Goal: Transaction & Acquisition: Purchase product/service

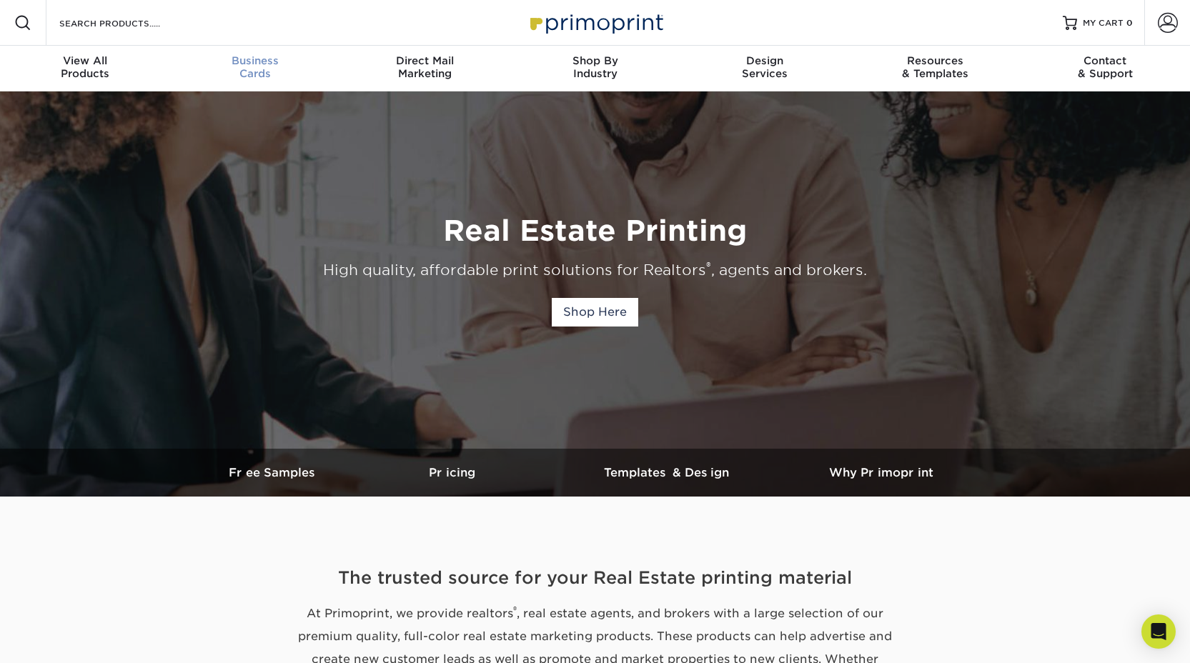
click at [262, 64] on span "Business" at bounding box center [255, 60] width 170 height 13
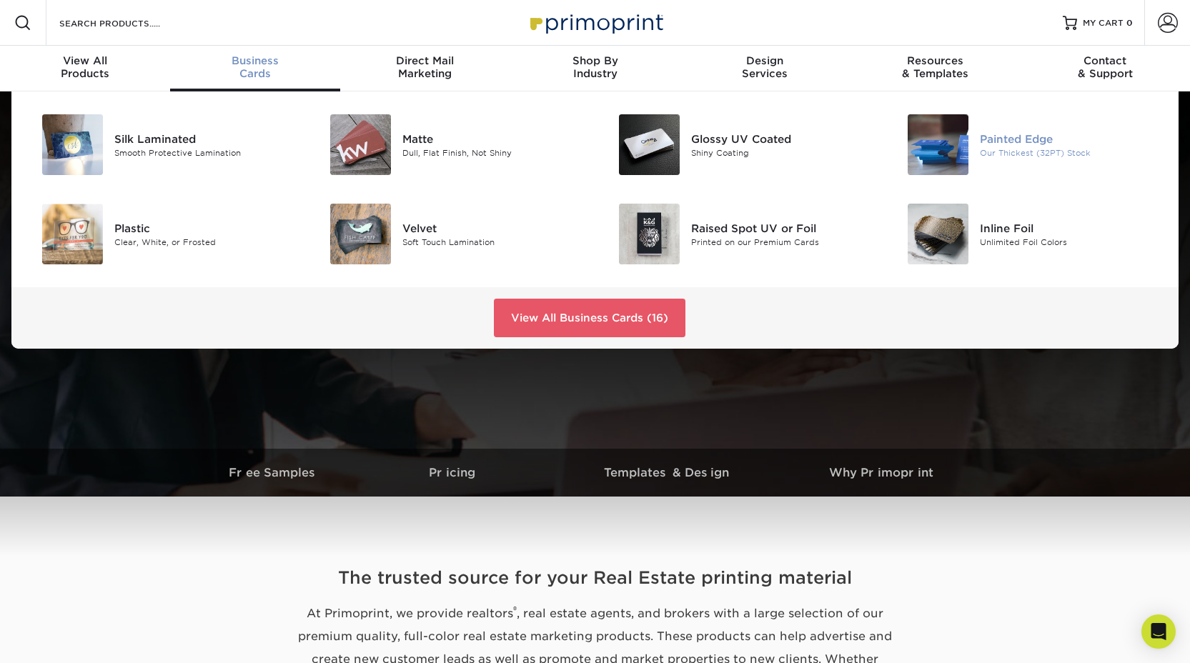
click at [982, 144] on div "Painted Edge" at bounding box center [1071, 139] width 182 height 16
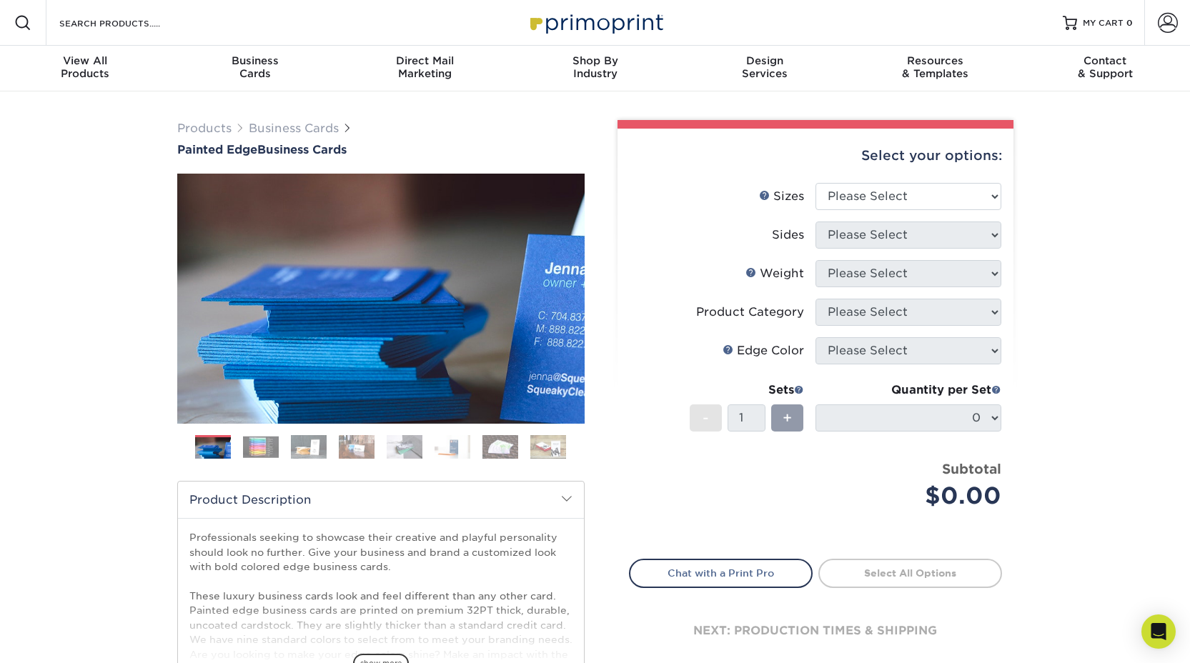
click at [363, 454] on img at bounding box center [357, 447] width 36 height 25
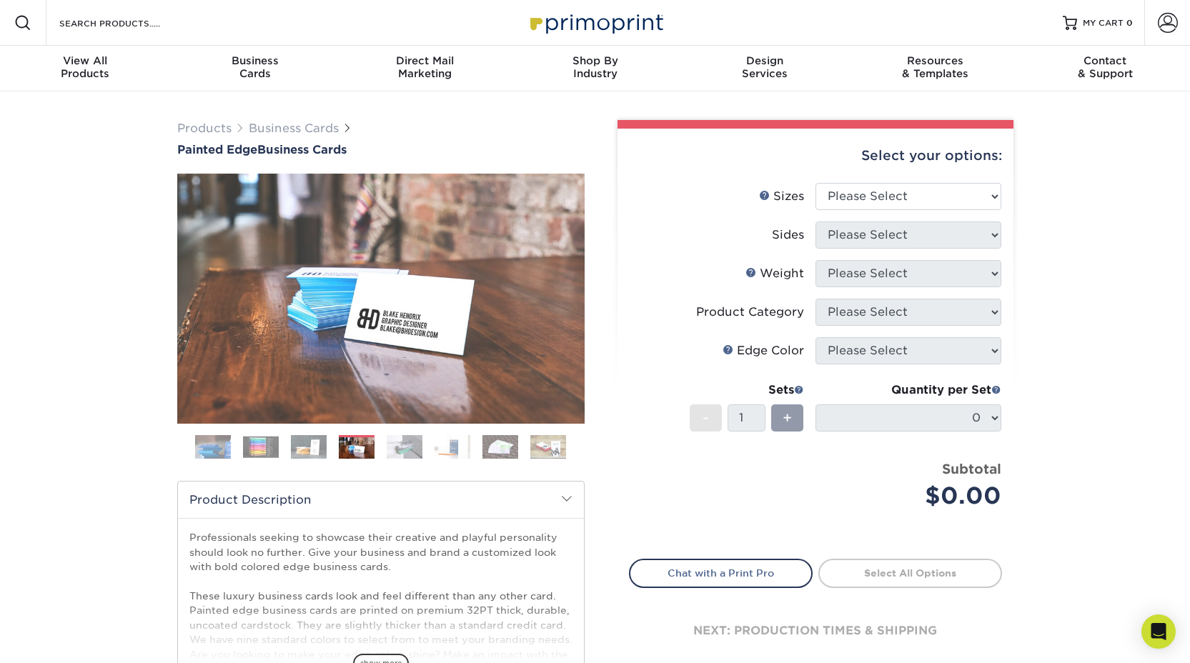
click at [294, 453] on img at bounding box center [309, 447] width 36 height 25
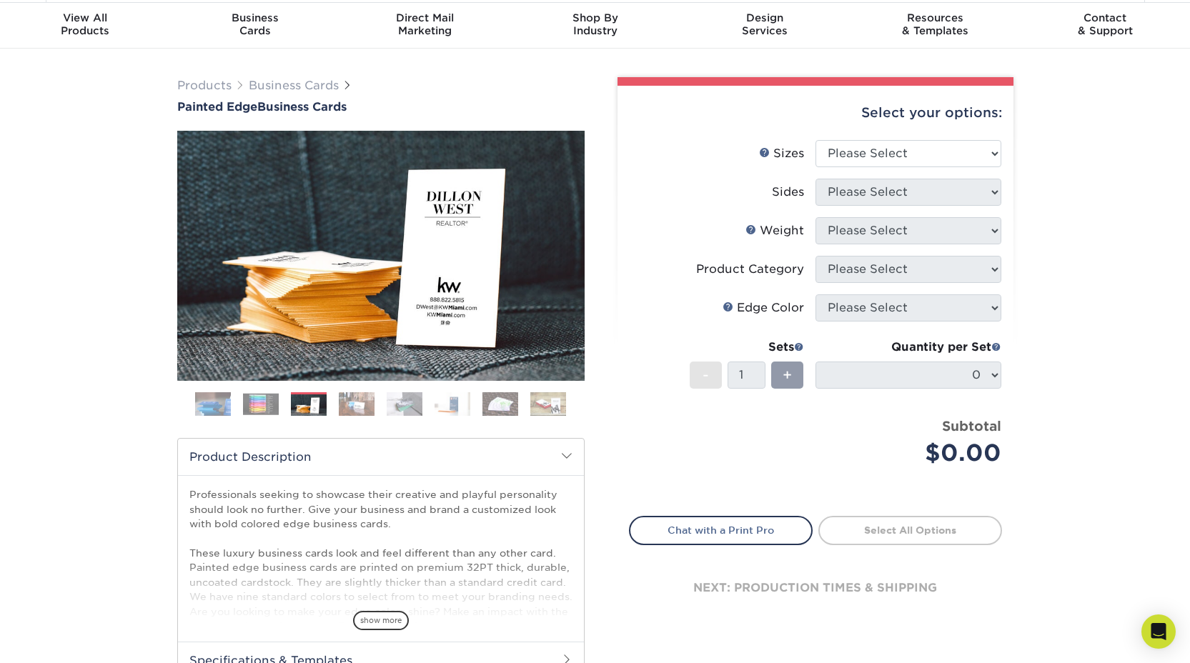
scroll to position [42, 0]
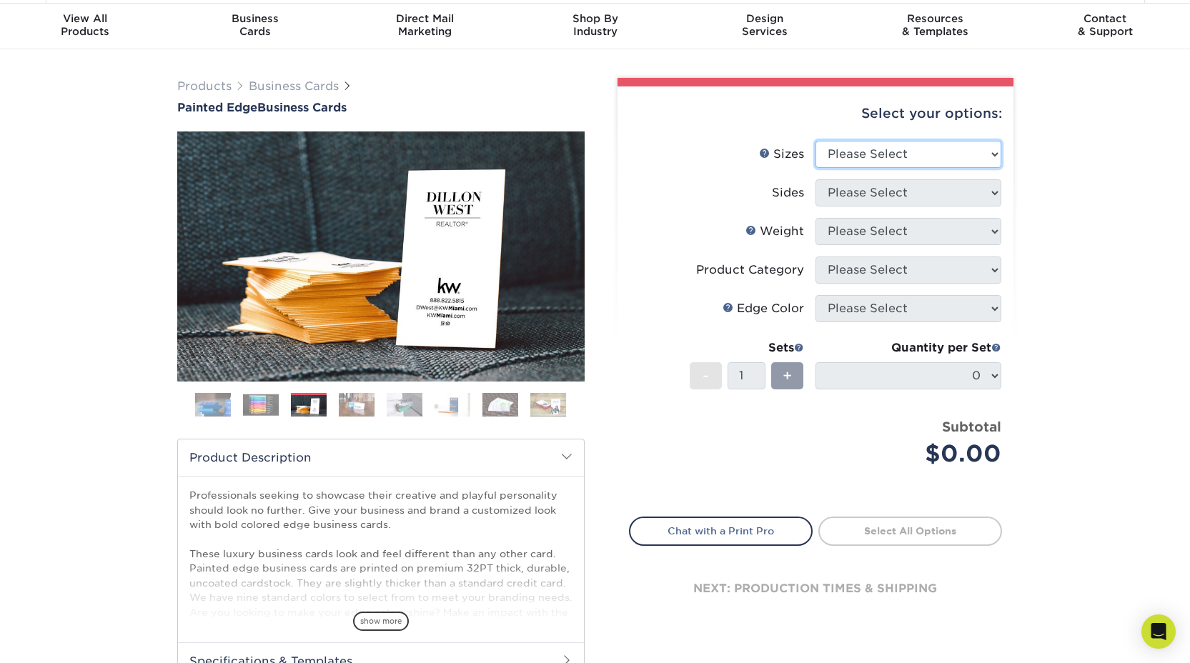
click at [929, 153] on select "Please Select 2" x 3.5" - Standard 2.125" x 3.375" - European 2.5" x 2.5" - Squ…" at bounding box center [909, 154] width 186 height 27
select select "2.00x3.50"
click at [816, 141] on select "Please Select 2" x 3.5" - Standard 2.125" x 3.375" - European 2.5" x 2.5" - Squ…" at bounding box center [909, 154] width 186 height 27
click at [899, 190] on select "Please Select Print Both Sides Print Front Only" at bounding box center [909, 192] width 186 height 27
select select "13abbda7-1d64-4f25-8bb2-c179b224825d"
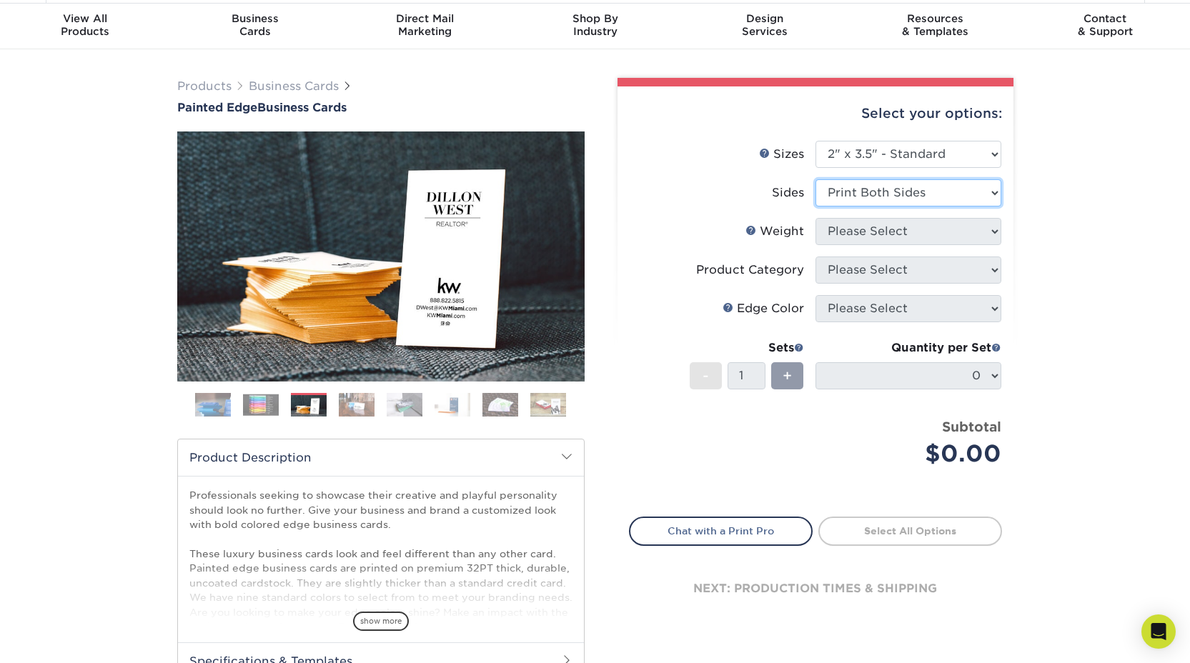
click at [816, 179] on select "Please Select Print Both Sides Print Front Only" at bounding box center [909, 192] width 186 height 27
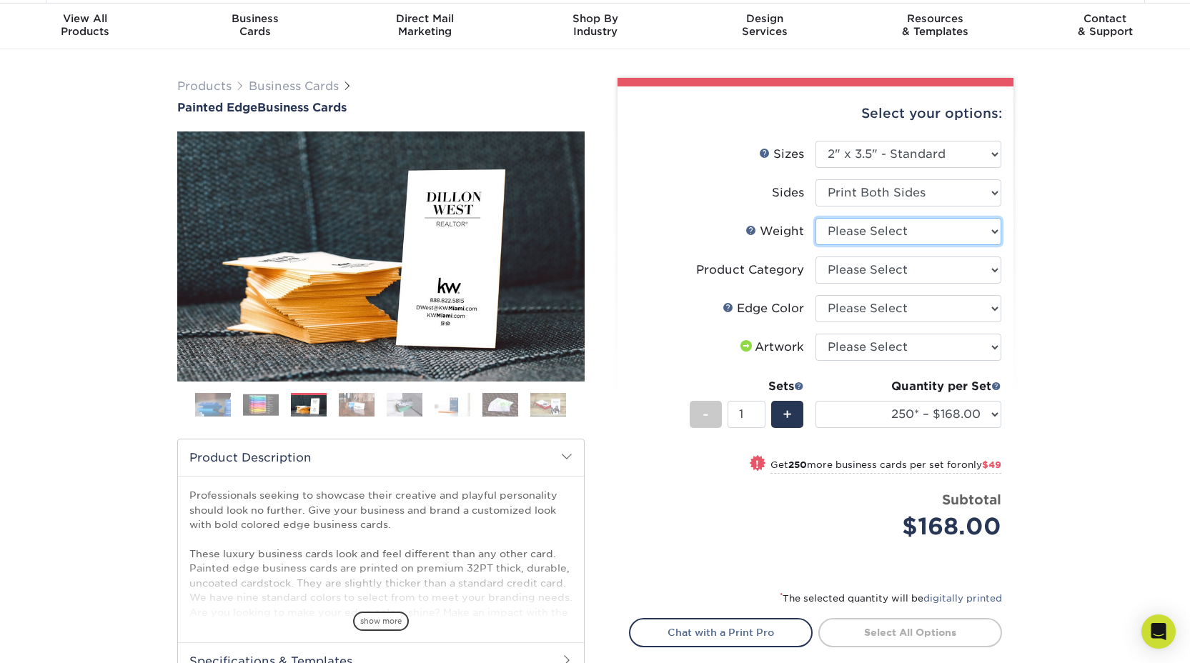
click at [873, 222] on select "Please Select 32PTUC" at bounding box center [909, 231] width 186 height 27
select select "32PTUC"
click at [816, 218] on select "Please Select 32PTUC" at bounding box center [909, 231] width 186 height 27
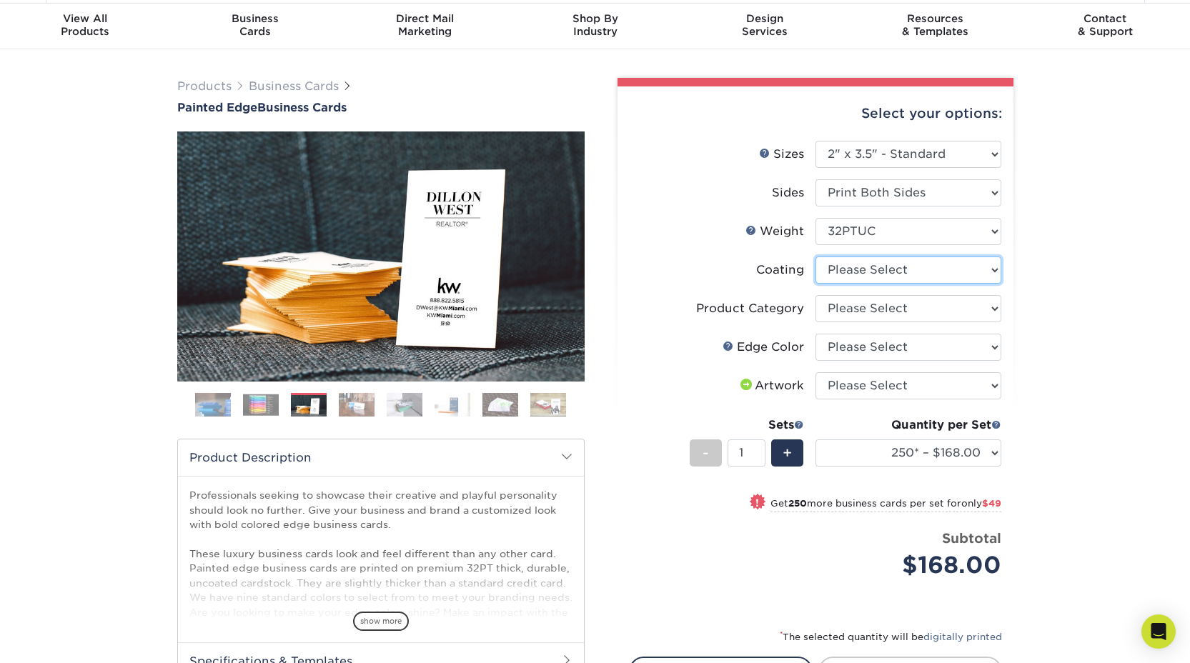
click at [844, 272] on select at bounding box center [909, 270] width 186 height 27
select select "3e7618de-abca-4bda-9f97-8b9129e913d8"
click at [816, 257] on select at bounding box center [909, 270] width 186 height 27
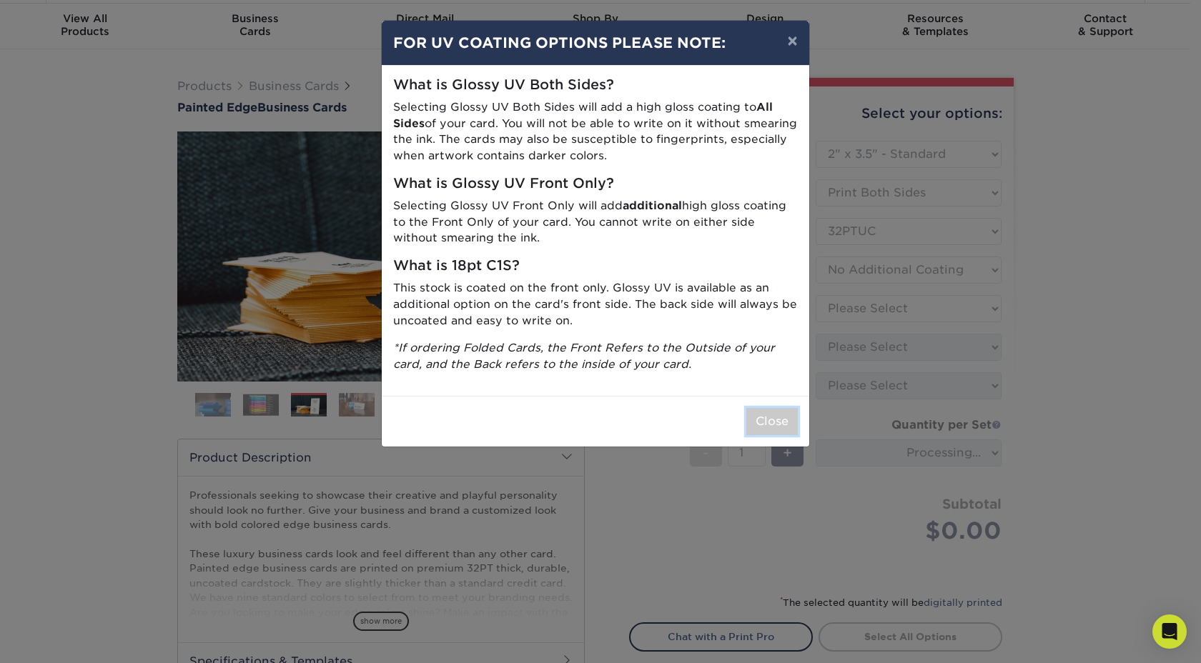
click at [775, 423] on button "Close" at bounding box center [771, 421] width 51 height 27
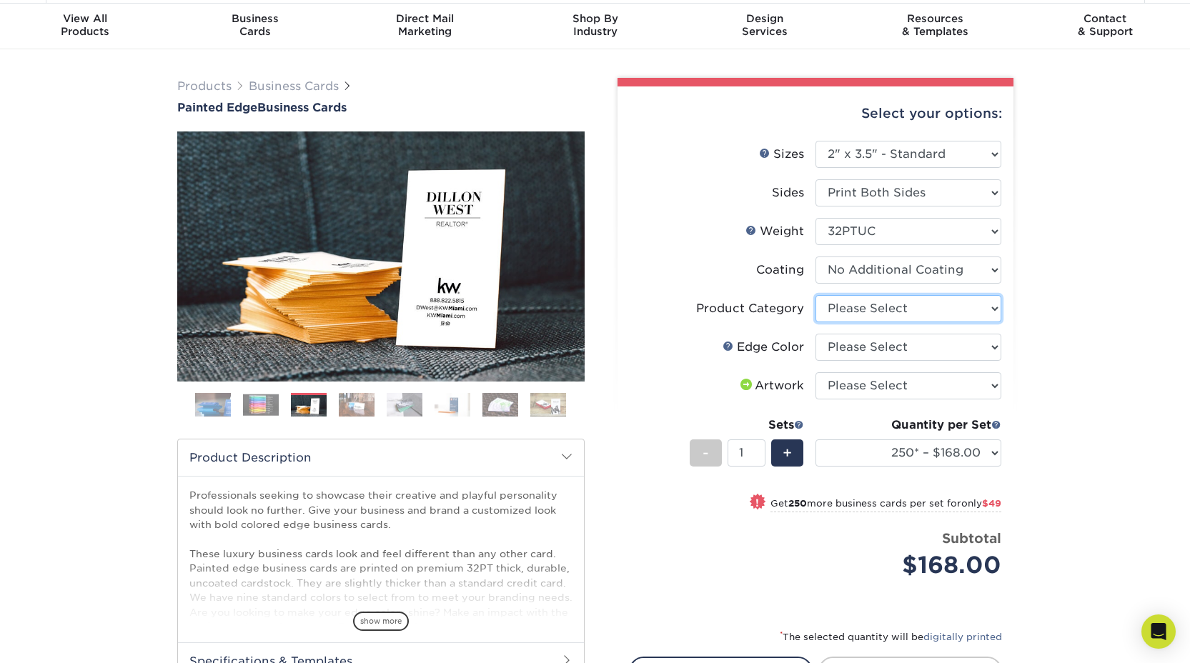
click at [857, 300] on select "Please Select Business Cards" at bounding box center [909, 308] width 186 height 27
select select "3b5148f1-0588-4f88-a218-97bcfdce65c1"
click at [816, 295] on select "Please Select Business Cards" at bounding box center [909, 308] width 186 height 27
click at [858, 347] on select "Please Select Charcoal Black Brown Blue Pearlescent Blue Pearlescent Gold Pearl…" at bounding box center [909, 347] width 186 height 27
select select "10e26518-5367-427e-ae74-75a27635cd39"
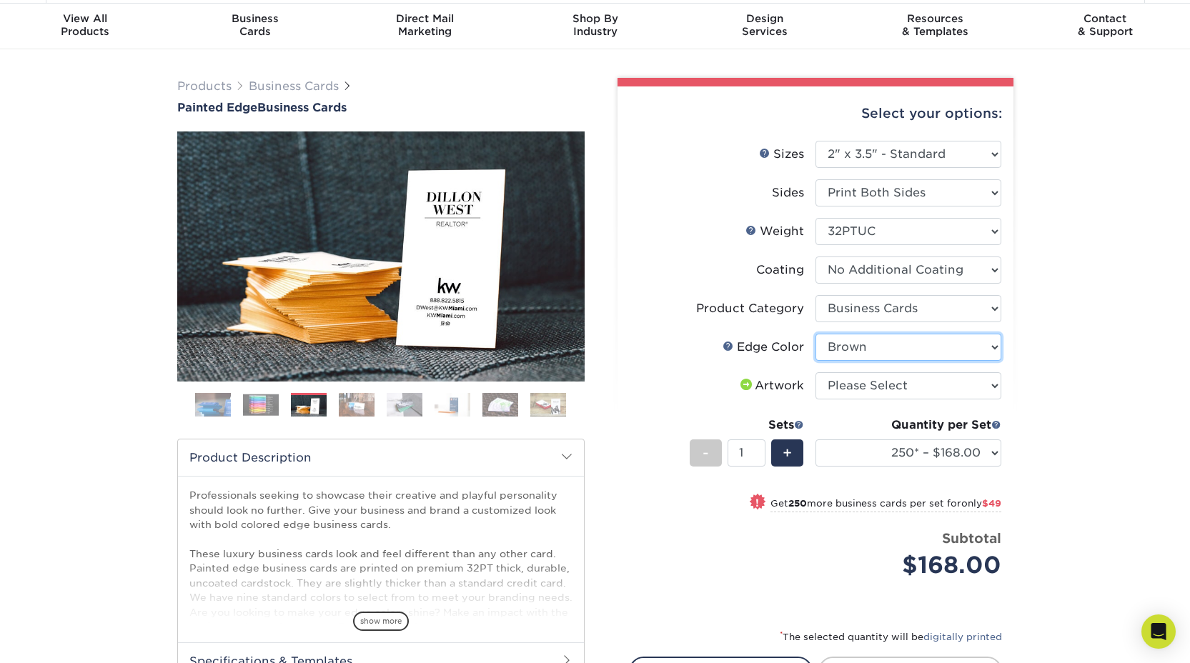
click at [816, 334] on select "Please Select Charcoal Black Brown Blue Pearlescent Blue Pearlescent Gold Pearl…" at bounding box center [909, 347] width 186 height 27
click at [864, 398] on select "Please Select I will upload files I need a design - $100" at bounding box center [909, 385] width 186 height 27
select select "upload"
click at [816, 372] on select "Please Select I will upload files I need a design - $100" at bounding box center [909, 385] width 186 height 27
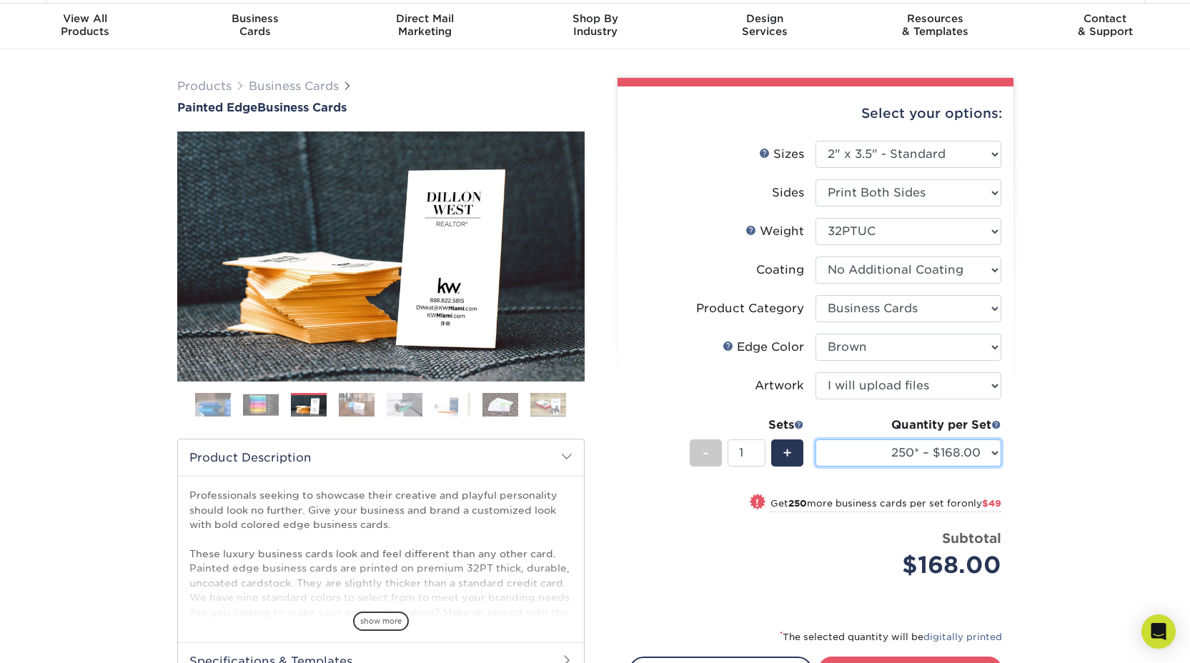
click at [857, 453] on select "250* – $168.00 500* – $217.00 1000* – $339.00" at bounding box center [909, 453] width 186 height 27
click at [816, 440] on select "250* – $168.00 500* – $217.00 1000* – $339.00" at bounding box center [909, 453] width 186 height 27
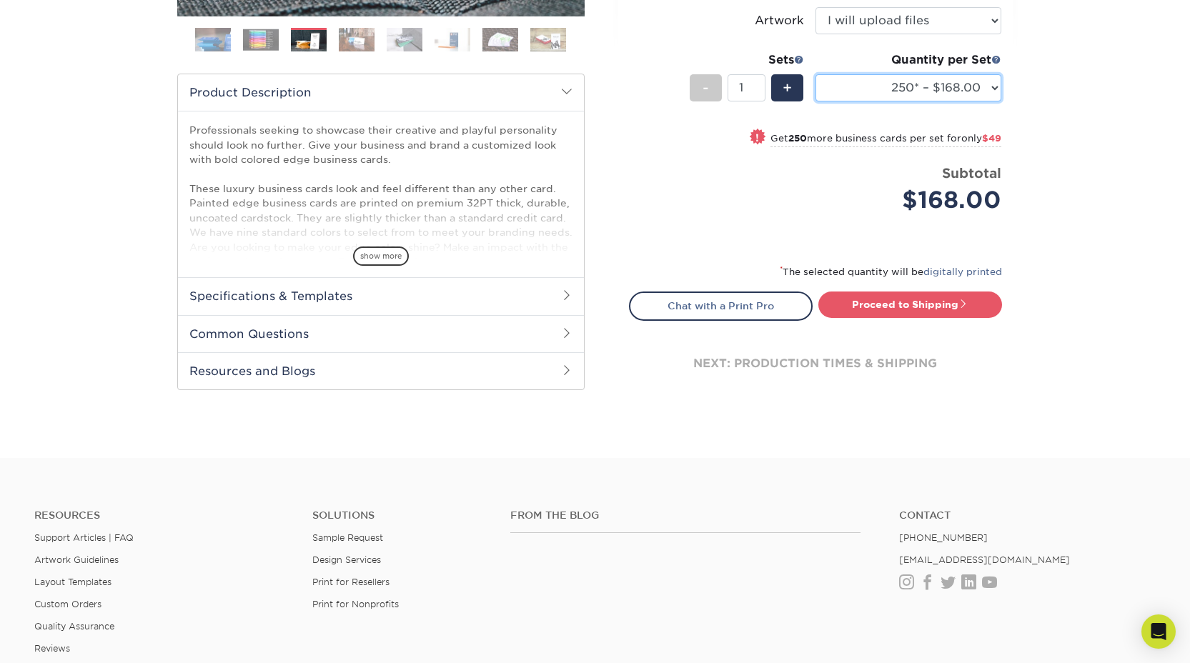
scroll to position [454, 0]
